Goal: Information Seeking & Learning: Understand process/instructions

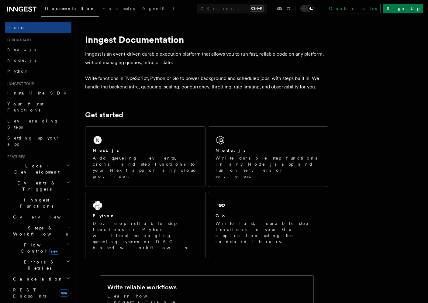
click at [31, 225] on span "Steps & Workflows" at bounding box center [39, 231] width 57 height 12
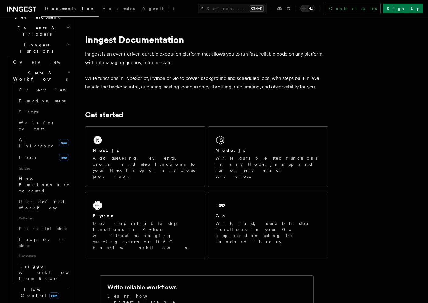
scroll to position [182, 0]
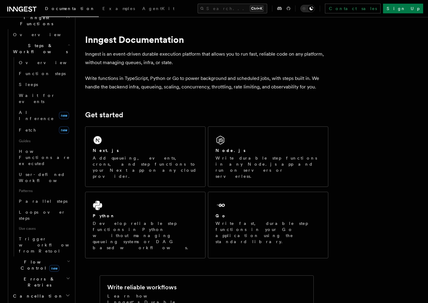
click at [37, 257] on h2 "Flow Control new" at bounding box center [41, 265] width 61 height 17
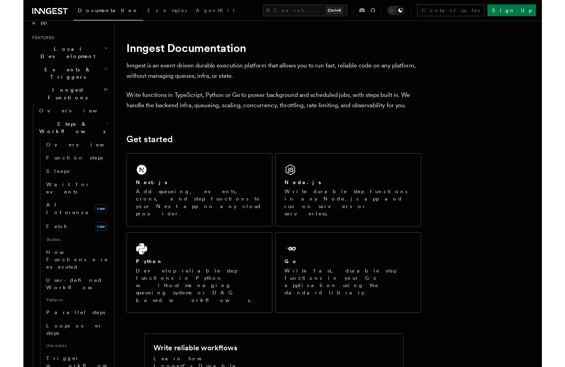
scroll to position [122, 0]
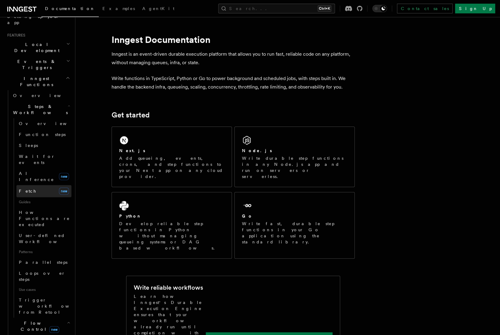
click at [24, 189] on span "Fetch" at bounding box center [28, 191] width 18 height 5
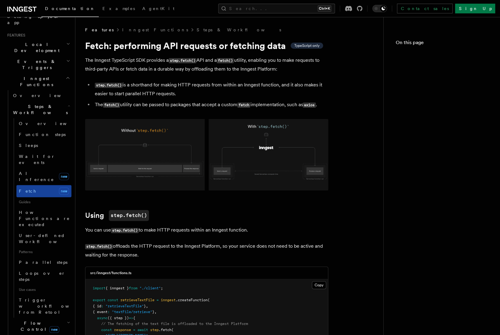
click at [23, 189] on span "Fetch" at bounding box center [28, 191] width 18 height 5
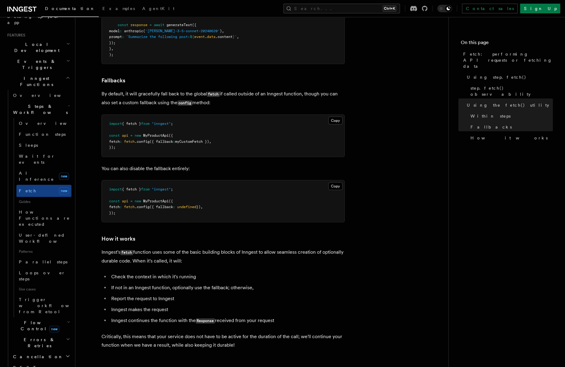
scroll to position [1308, 0]
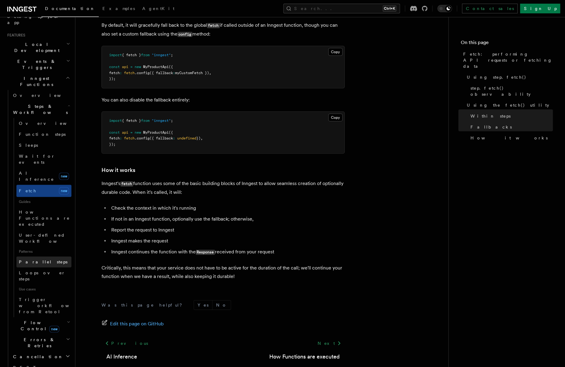
click at [46, 257] on link "Parallel steps" at bounding box center [43, 262] width 55 height 11
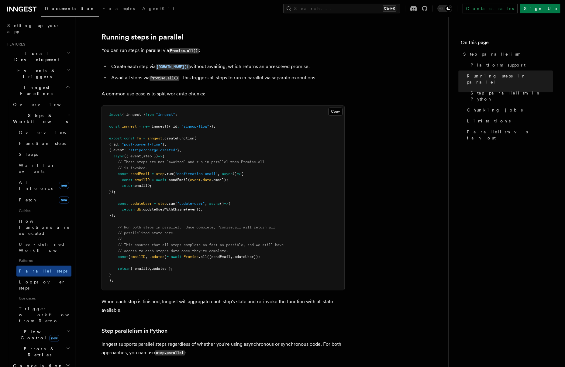
scroll to position [91, 0]
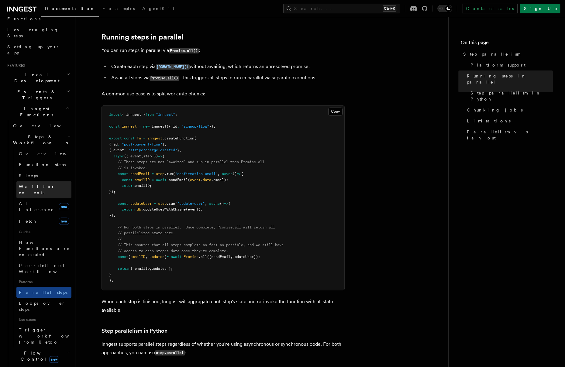
click at [37, 181] on link "Wait for events" at bounding box center [43, 189] width 55 height 17
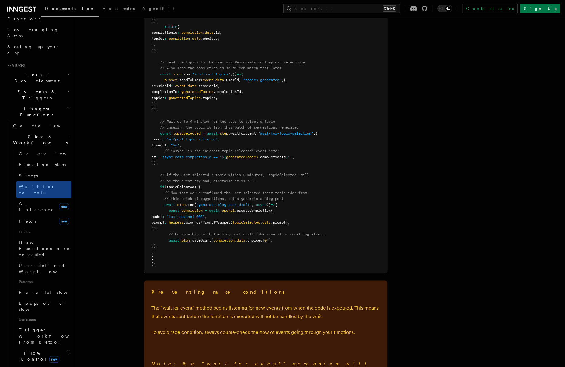
scroll to position [730, 0]
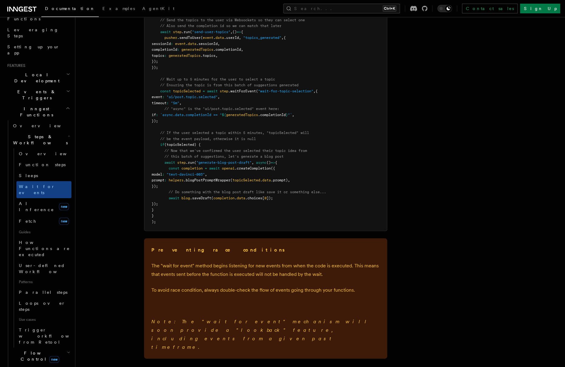
click at [38, 240] on span "How Functions are executed" at bounding box center [45, 249] width 53 height 18
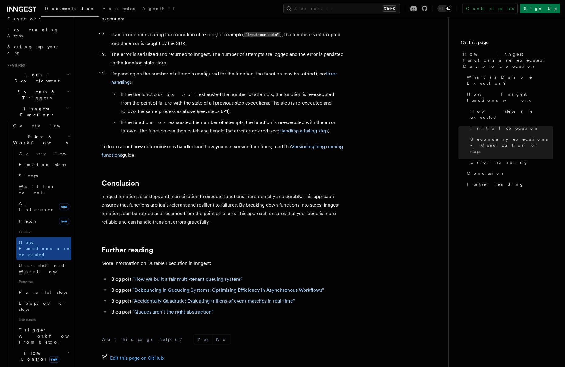
scroll to position [1034, 0]
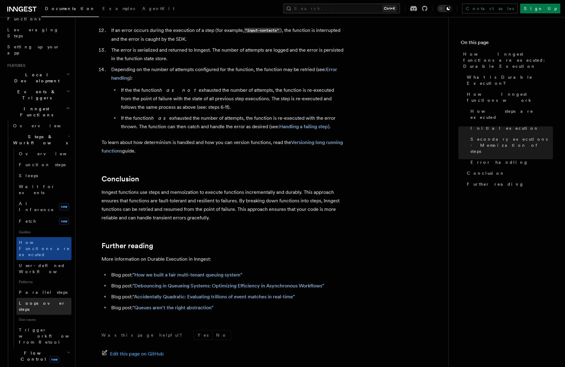
click at [46, 298] on link "Loops over steps" at bounding box center [43, 306] width 55 height 17
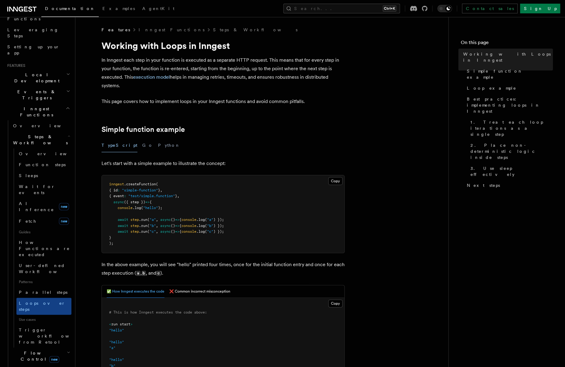
click at [428, 176] on nav "On this page Working with Loops in Inngest Simple function example Loop example…" at bounding box center [507, 192] width 117 height 350
drag, startPoint x: 562, startPoint y: 198, endPoint x: 563, endPoint y: 203, distance: 5.3
click at [428, 203] on nav "On this page Working with Loops in Inngest Simple function example Loop example…" at bounding box center [507, 192] width 117 height 350
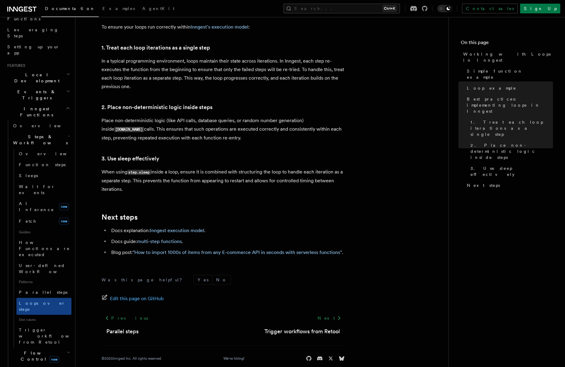
scroll to position [122, 0]
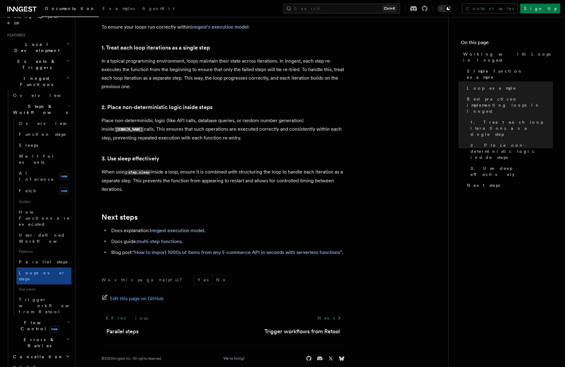
click at [60, 303] on h2 "Flow Control new" at bounding box center [41, 326] width 61 height 17
click at [57, 303] on link "Overview" at bounding box center [43, 340] width 55 height 11
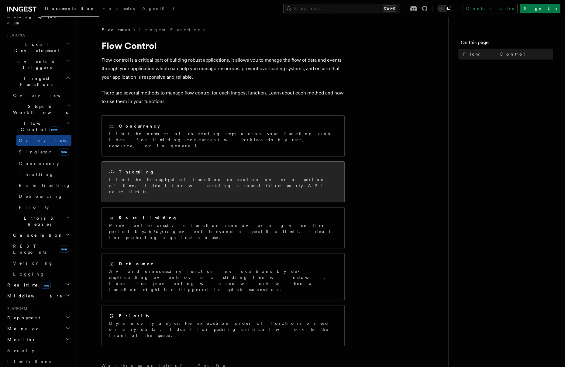
click at [153, 178] on div "Throttling Limit the throughput of function execution over a period of time. Id…" at bounding box center [223, 182] width 243 height 40
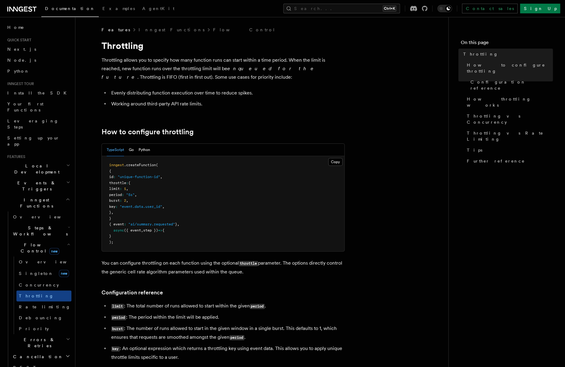
click at [49, 178] on h2 "Events & Triggers" at bounding box center [38, 186] width 67 height 17
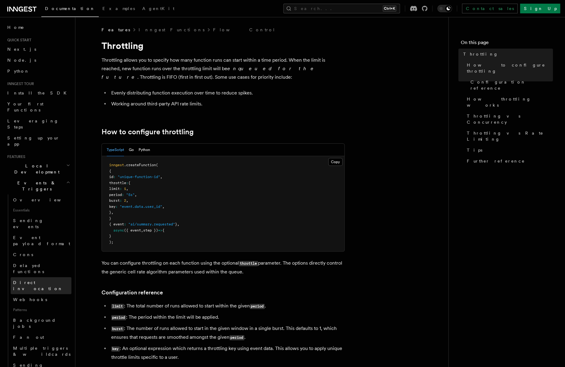
scroll to position [61, 0]
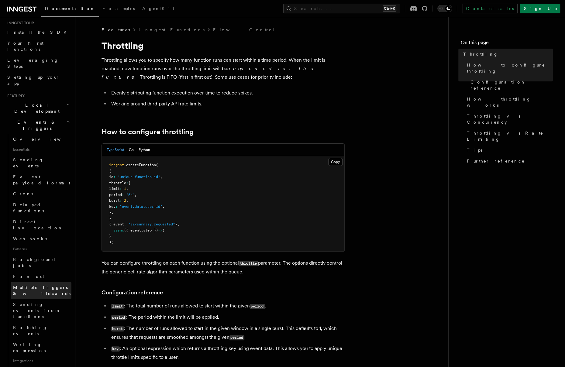
click at [44, 285] on span "Multiple triggers & wildcards" at bounding box center [42, 291] width 58 height 12
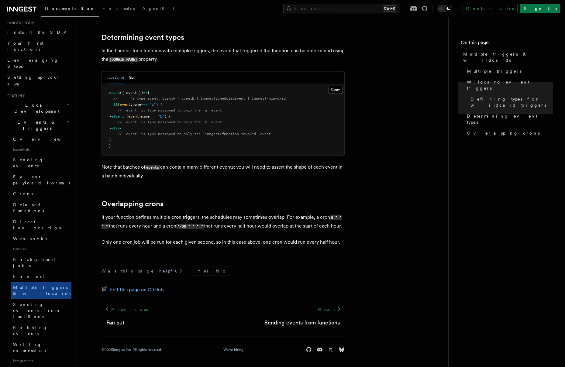
scroll to position [600, 0]
click at [60, 302] on span "Sending events from functions" at bounding box center [42, 311] width 58 height 18
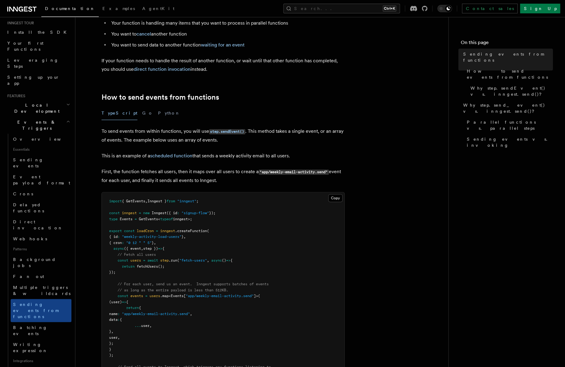
scroll to position [122, 0]
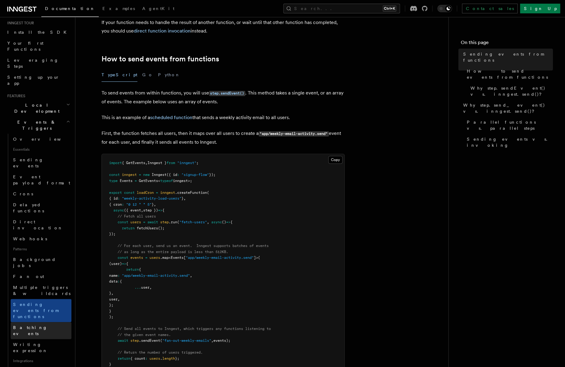
click at [35, 322] on link "Batching events" at bounding box center [41, 330] width 61 height 17
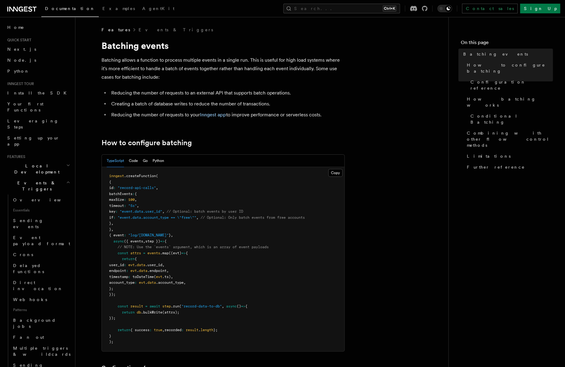
click at [67, 144] on header "Search... Documentation Examples AgentKit Home Quick start Next.js Node.js Pyth…" at bounding box center [37, 192] width 75 height 350
click at [67, 165] on icon "button" at bounding box center [68, 165] width 2 height 1
click at [66, 163] on icon "button" at bounding box center [68, 165] width 4 height 5
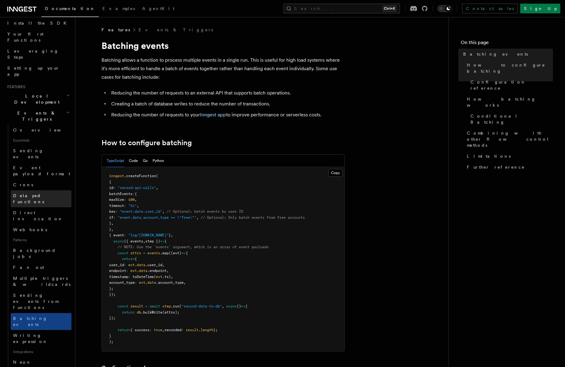
scroll to position [122, 0]
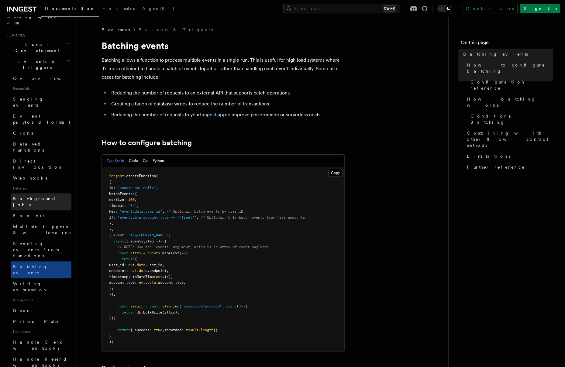
click at [35, 193] on link "Background jobs" at bounding box center [41, 201] width 61 height 17
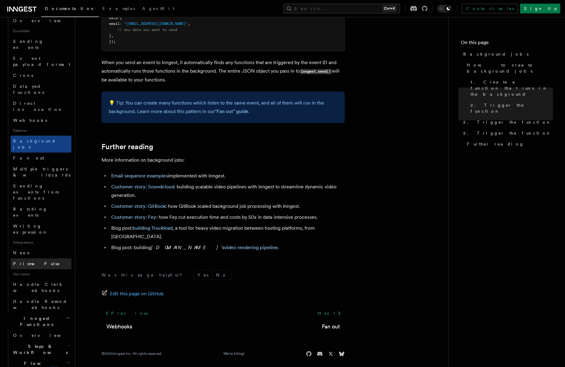
scroll to position [213, 0]
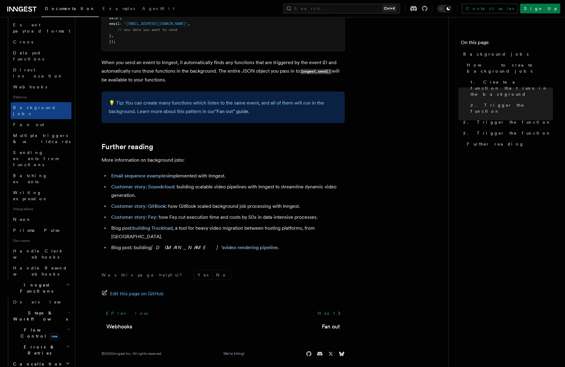
click at [68, 310] on icon "button" at bounding box center [69, 312] width 2 height 5
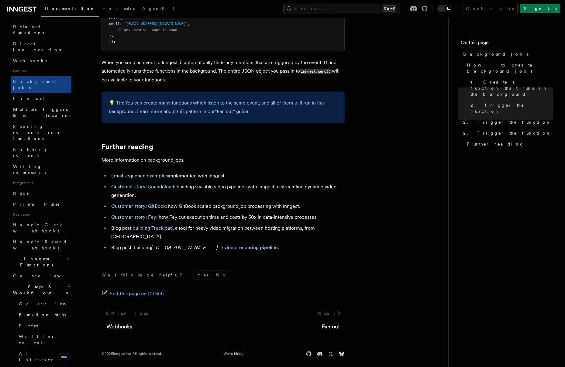
scroll to position [243, 0]
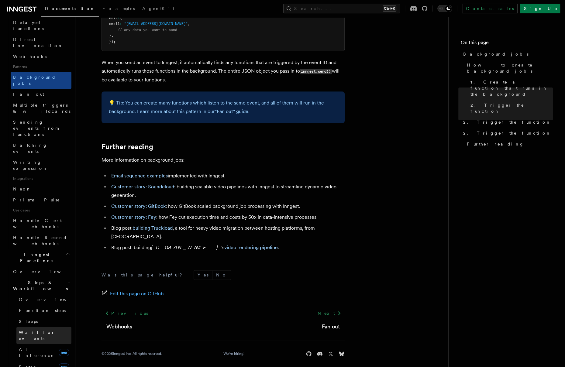
click at [43, 330] on span "Wait for events" at bounding box center [37, 335] width 36 height 11
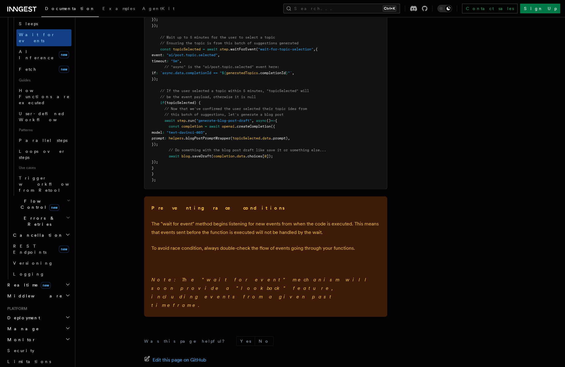
scroll to position [821, 0]
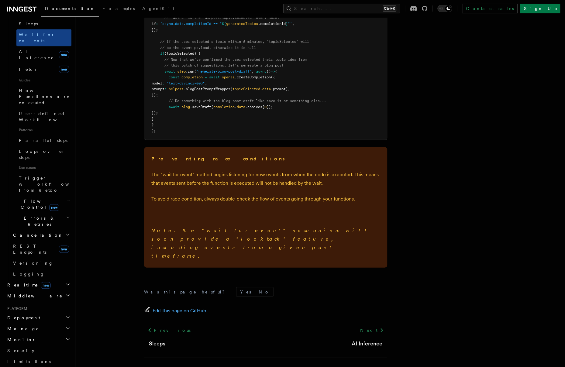
click at [44, 280] on h2 "Realtime new" at bounding box center [38, 285] width 67 height 11
click at [38, 291] on link "Overview" at bounding box center [41, 296] width 61 height 11
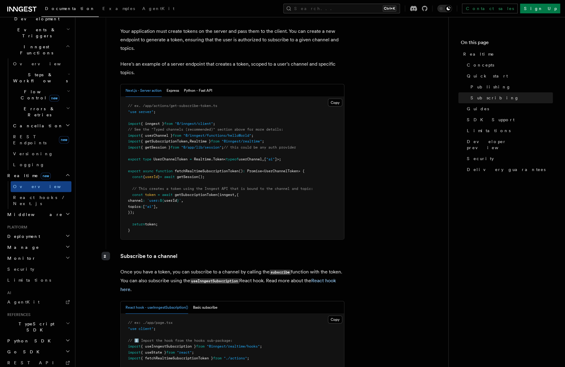
scroll to position [973, 0]
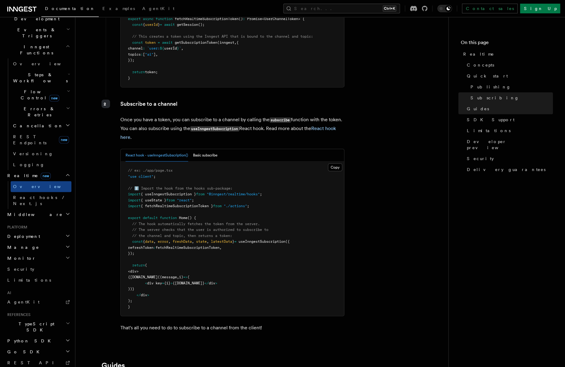
click at [60, 209] on h2 "Middleware" at bounding box center [38, 214] width 67 height 11
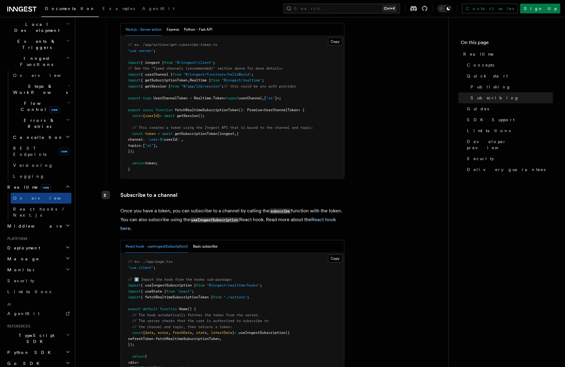
scroll to position [62, 0]
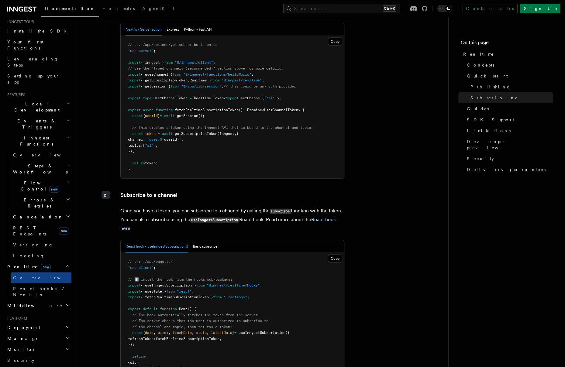
click at [41, 195] on h2 "Errors & Retries" at bounding box center [41, 203] width 61 height 17
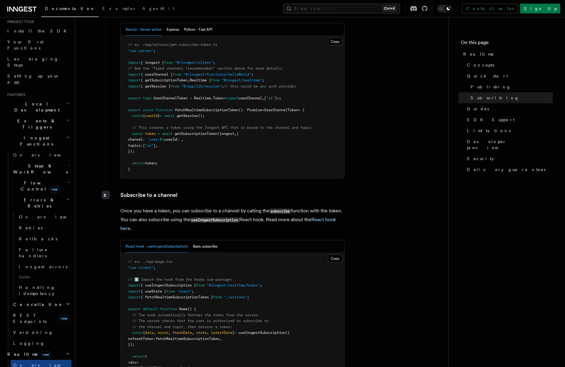
click at [41, 195] on h2 "Errors & Retries" at bounding box center [41, 203] width 61 height 17
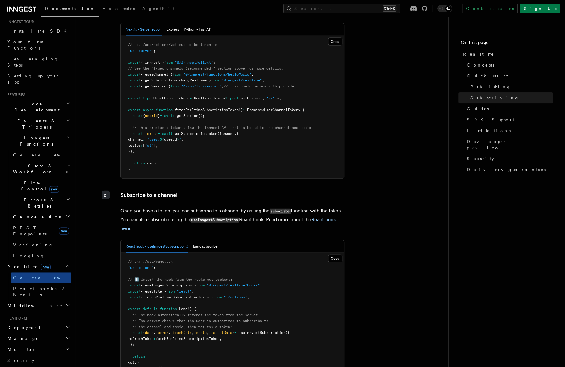
click at [35, 161] on h2 "Steps & Workflows" at bounding box center [41, 169] width 61 height 17
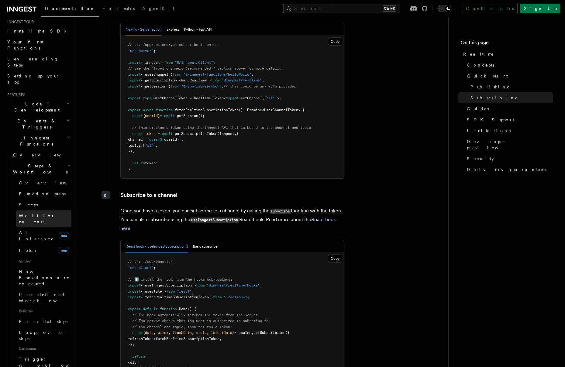
click at [43, 214] on span "Wait for events" at bounding box center [37, 219] width 36 height 11
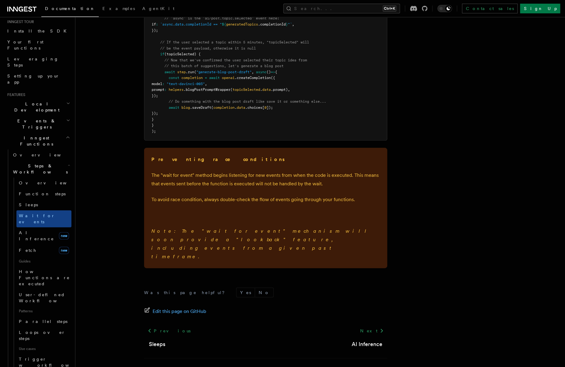
scroll to position [822, 0]
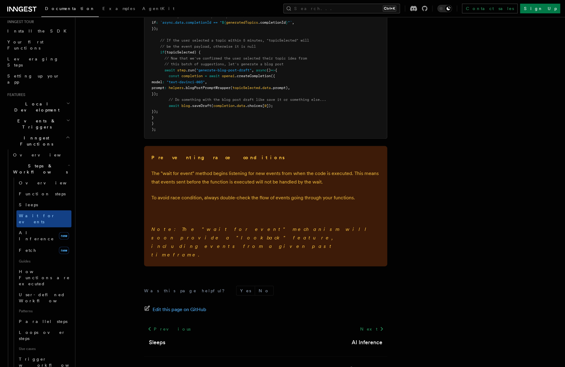
click at [182, 204] on div "Preventing race conditions The "wait for event" method begins listening for new…" at bounding box center [265, 206] width 243 height 120
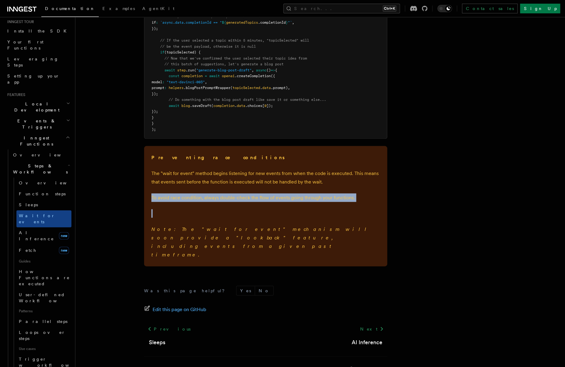
click at [182, 204] on div "Preventing race conditions The "wait for event" method begins listening for new…" at bounding box center [265, 206] width 243 height 120
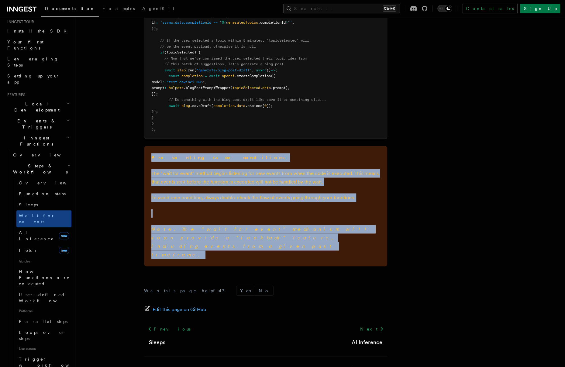
drag, startPoint x: 190, startPoint y: 235, endPoint x: 144, endPoint y: 155, distance: 93.1
click at [144, 155] on div "Preventing race conditions The "wait for event" method begins listening for new…" at bounding box center [265, 206] width 243 height 120
copy div "Preventing race conditions The "wait for event" method begins listening for new…"
